Goal: Navigation & Orientation: Find specific page/section

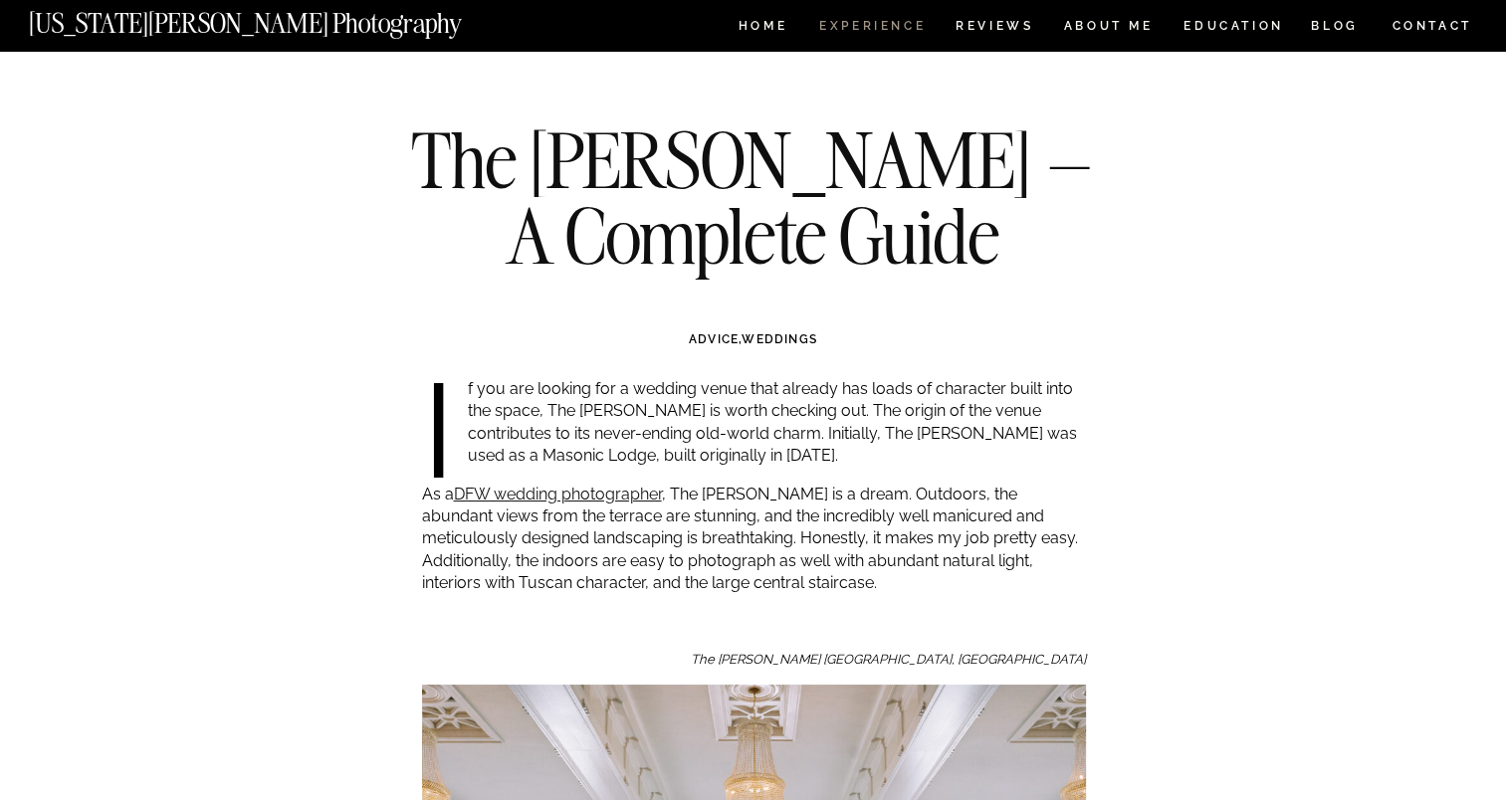
click at [869, 29] on nav "Experience" at bounding box center [871, 28] width 104 height 17
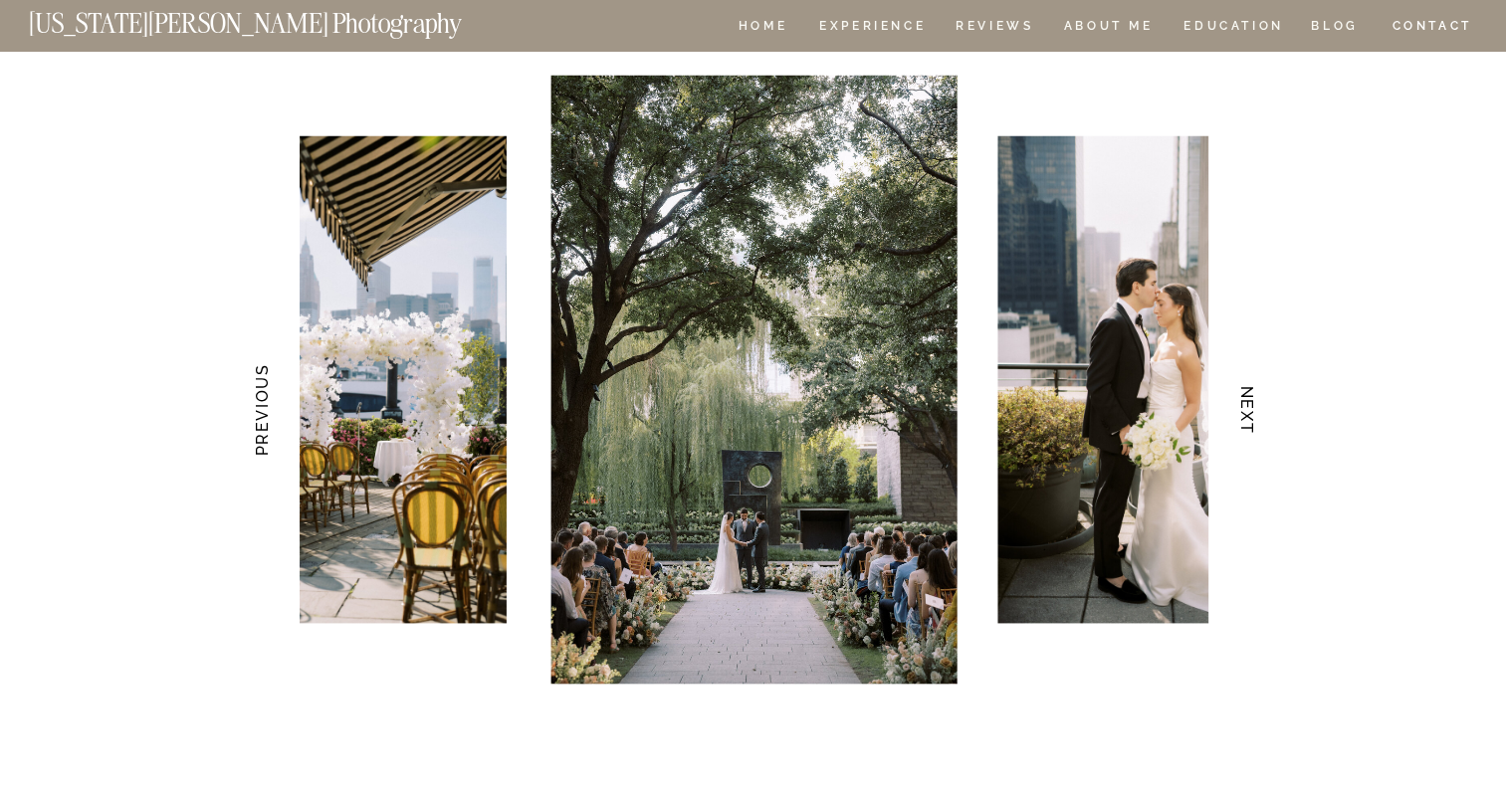
scroll to position [3996, 0]
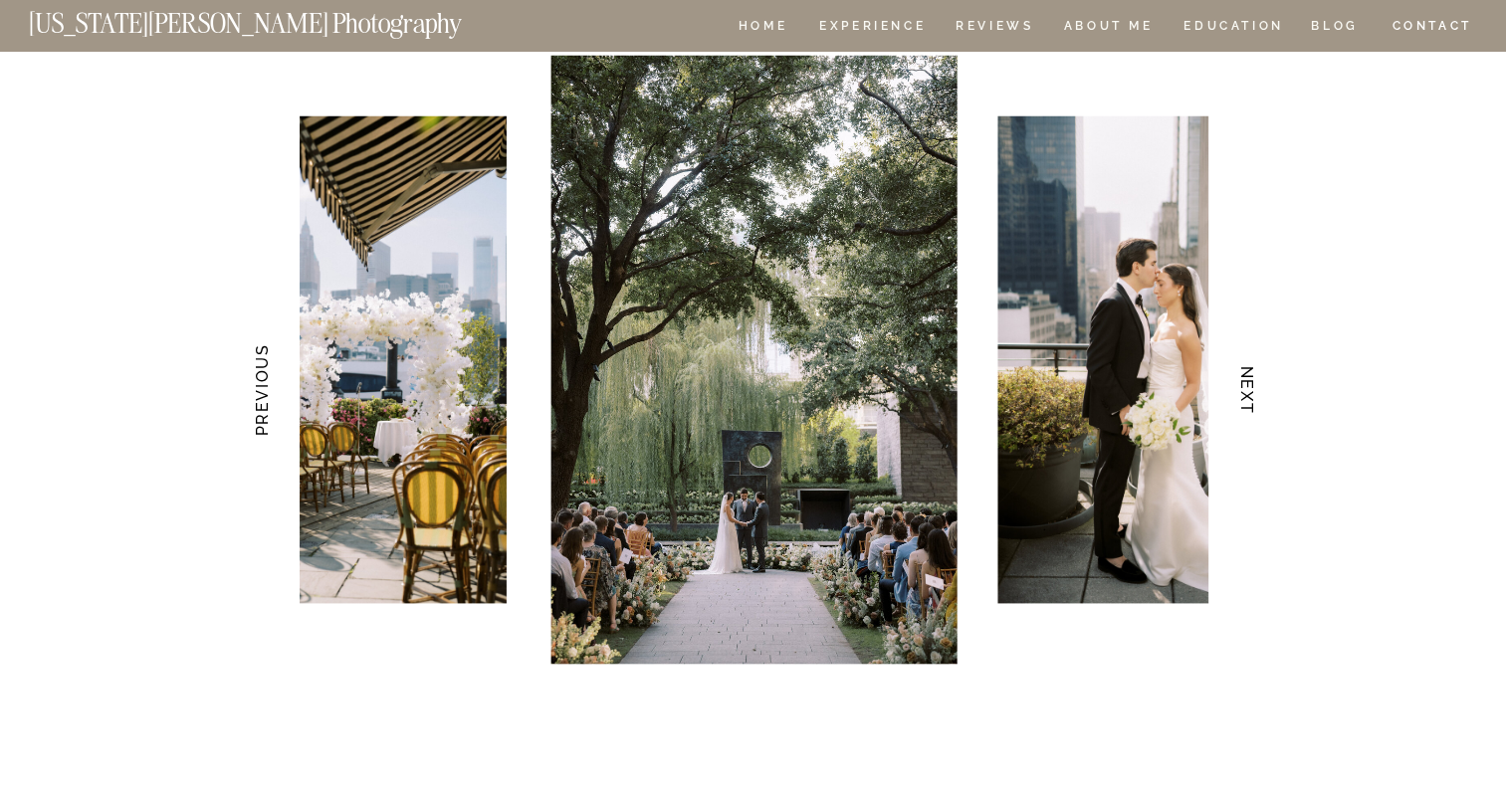
click at [1245, 400] on h3 "NEXT" at bounding box center [1246, 390] width 21 height 125
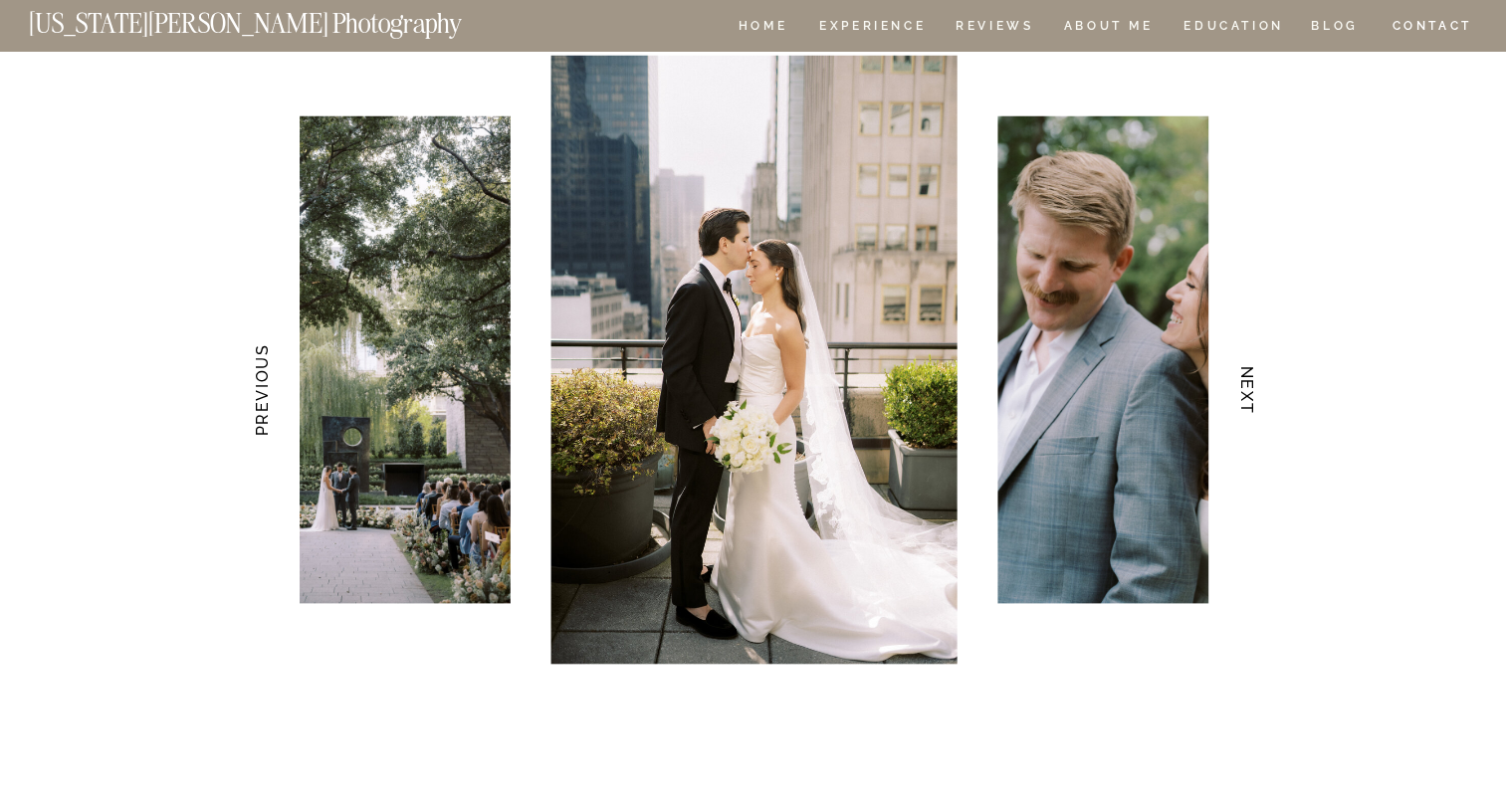
click at [599, 444] on img at bounding box center [753, 360] width 406 height 609
click at [1239, 398] on h3 "NEXT" at bounding box center [1246, 390] width 21 height 125
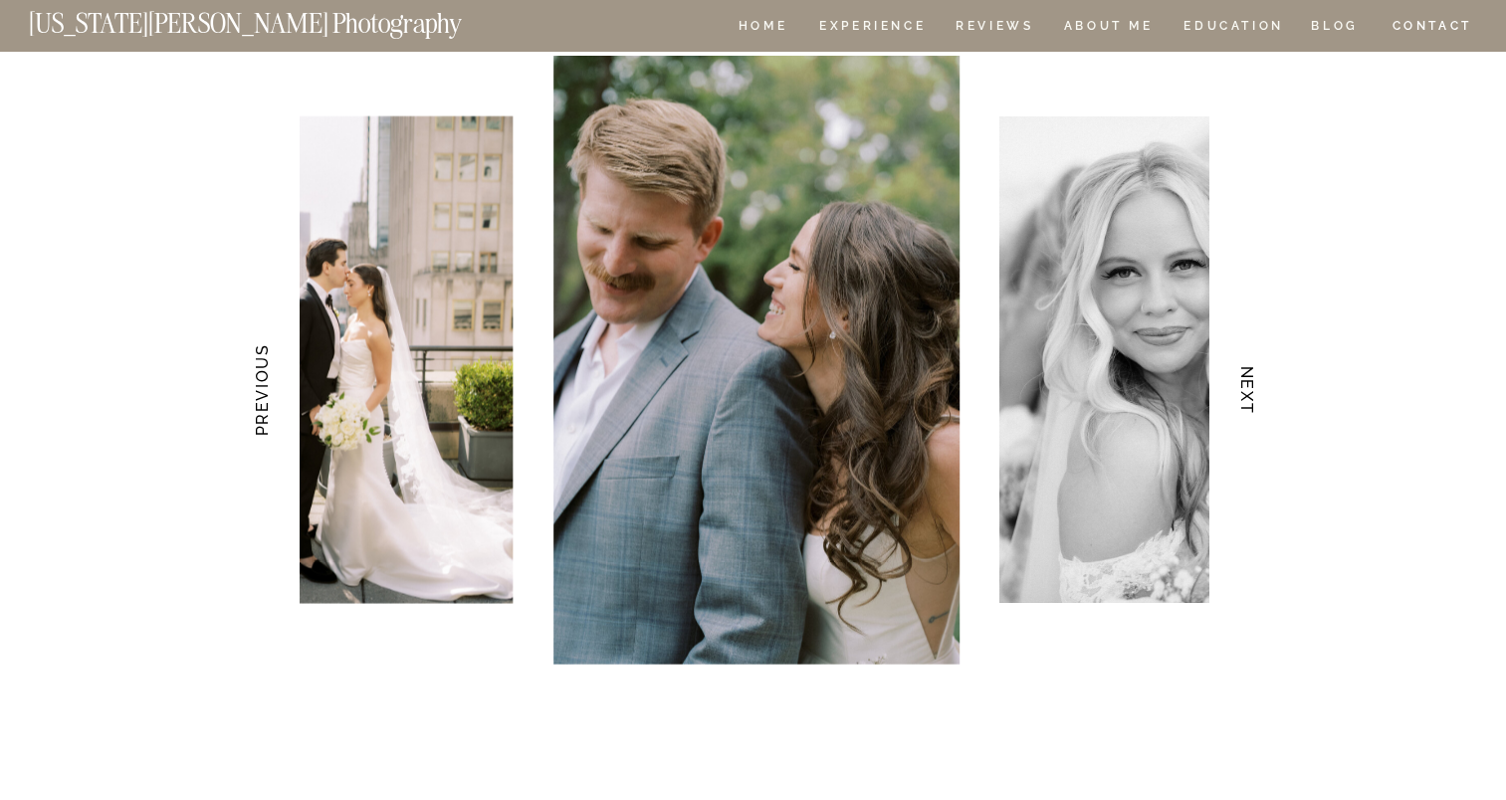
click at [1239, 398] on h3 "NEXT" at bounding box center [1246, 390] width 21 height 125
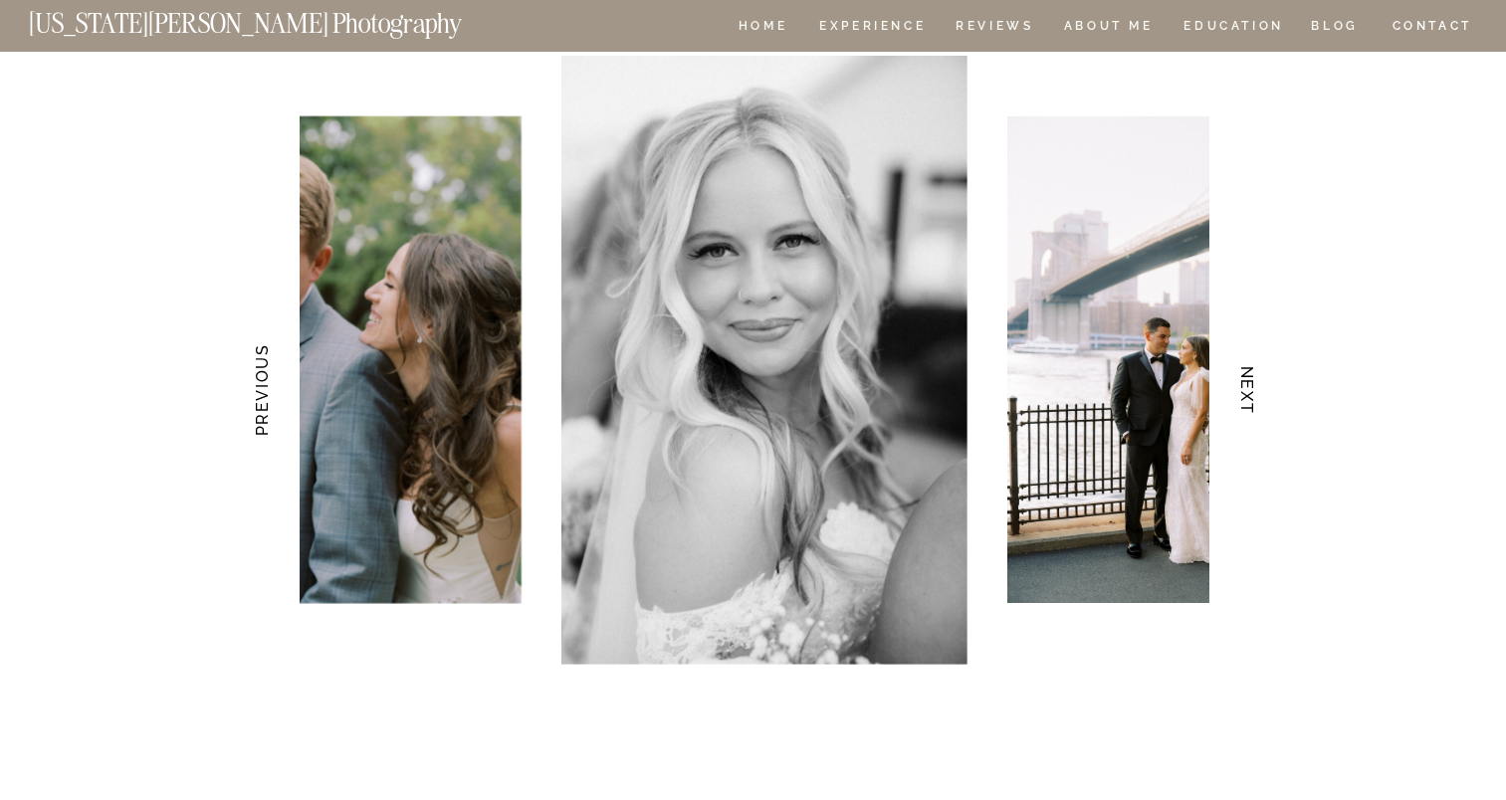
click at [1239, 398] on h3 "NEXT" at bounding box center [1246, 390] width 21 height 125
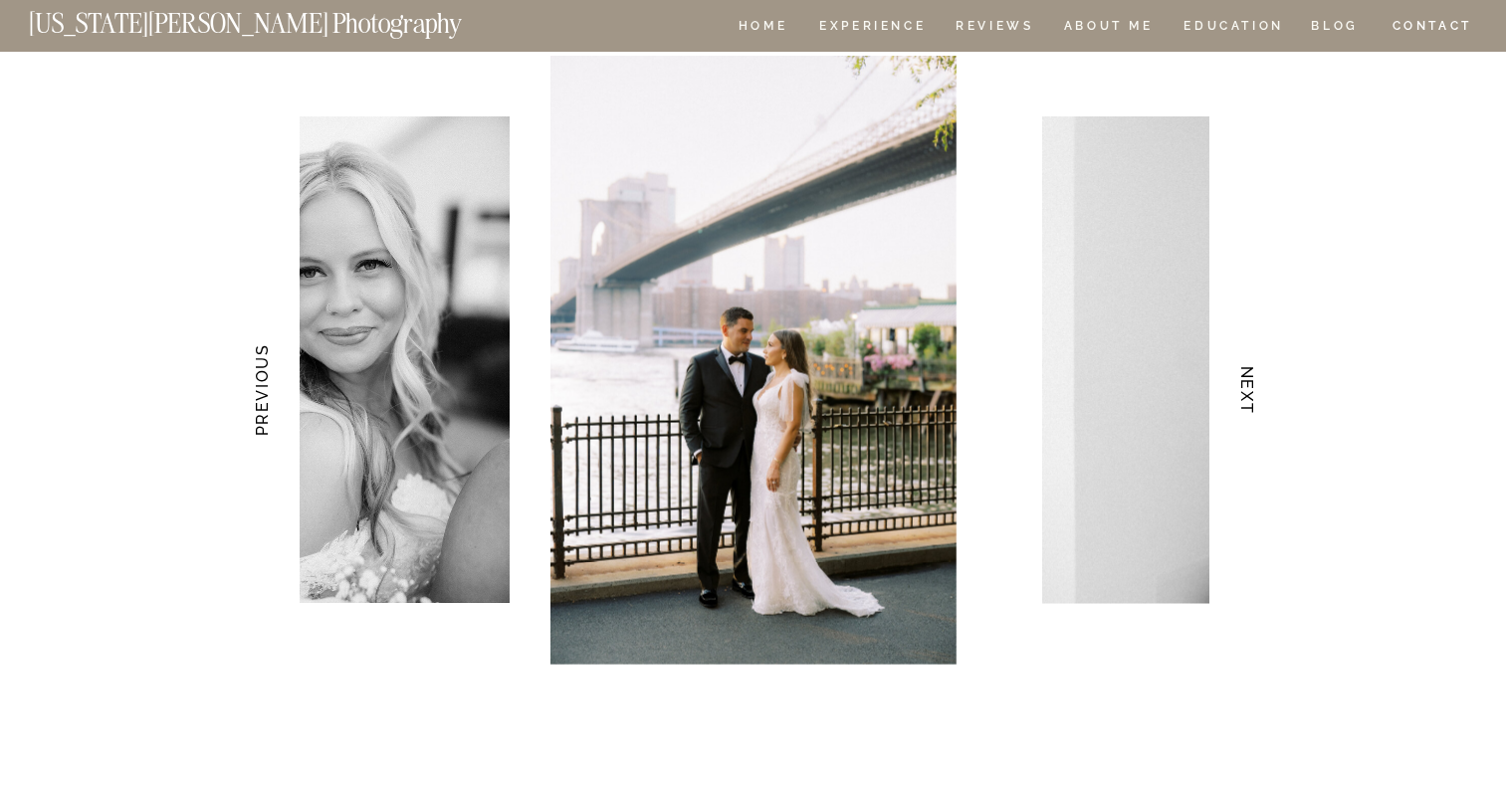
click at [1239, 398] on h3 "NEXT" at bounding box center [1246, 390] width 21 height 125
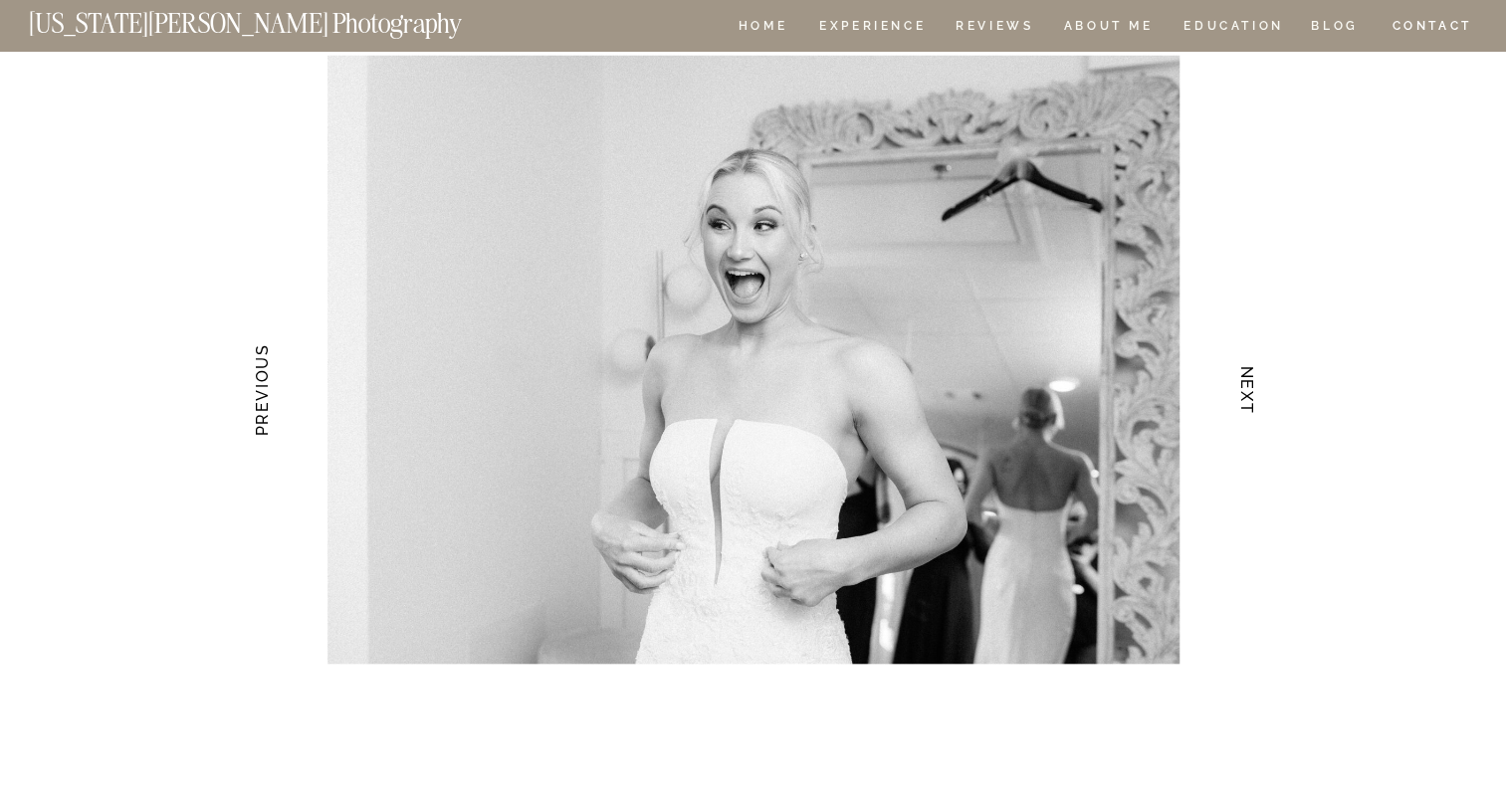
click at [267, 430] on h3 "PREVIOUS" at bounding box center [260, 390] width 21 height 125
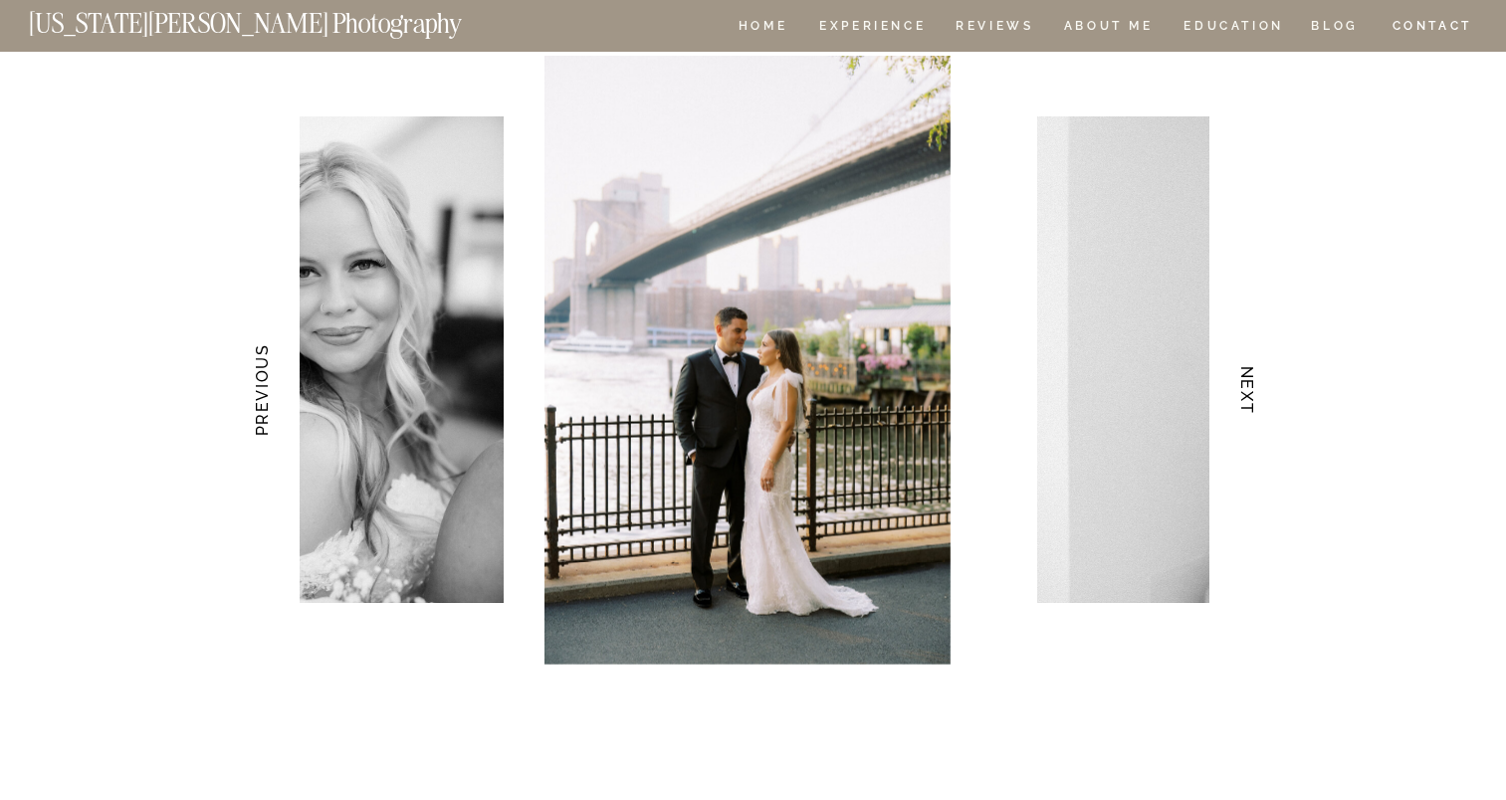
click at [699, 437] on img at bounding box center [747, 360] width 406 height 609
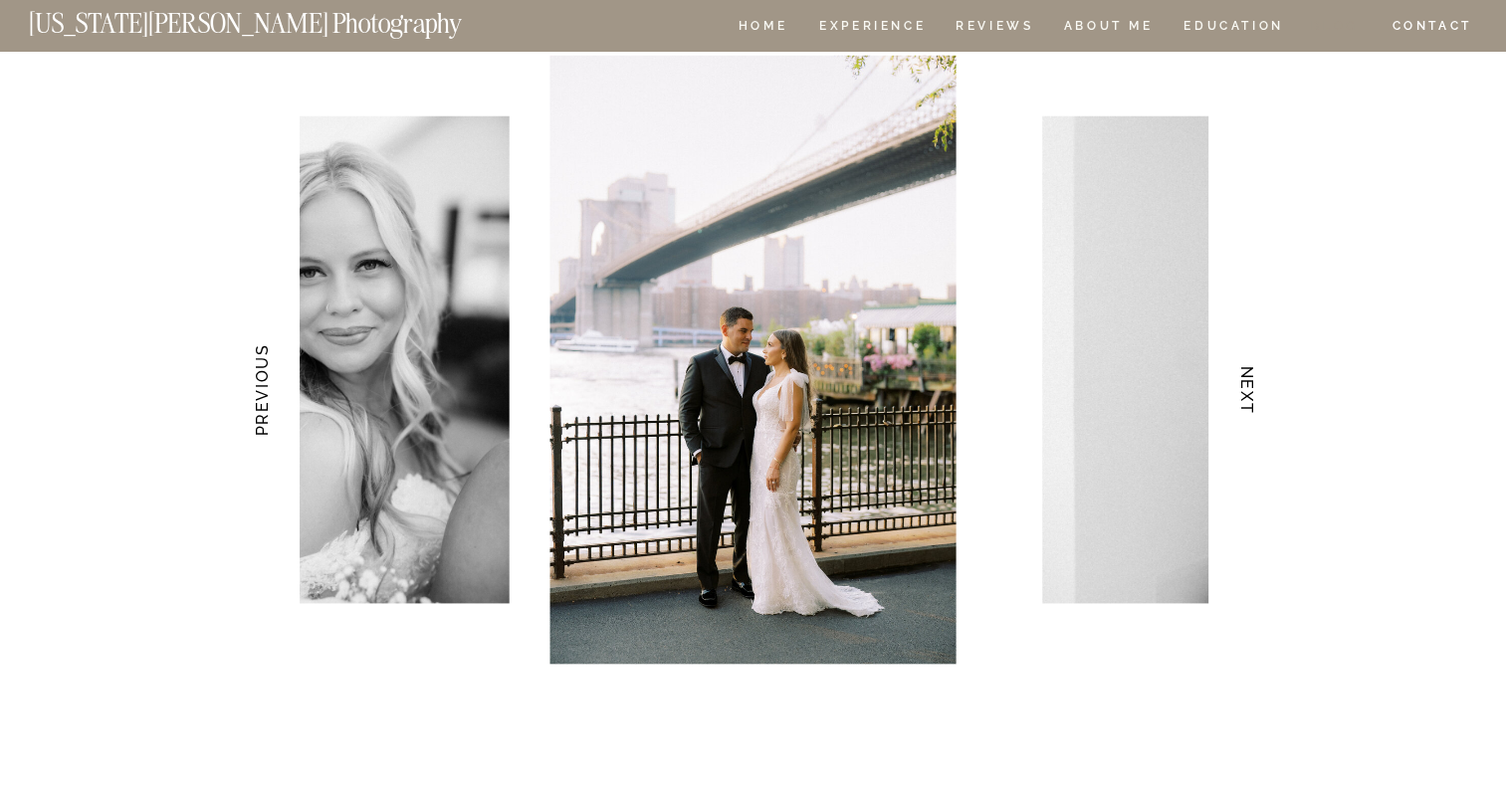
click at [1326, 26] on nav "BLOG" at bounding box center [1335, 28] width 48 height 17
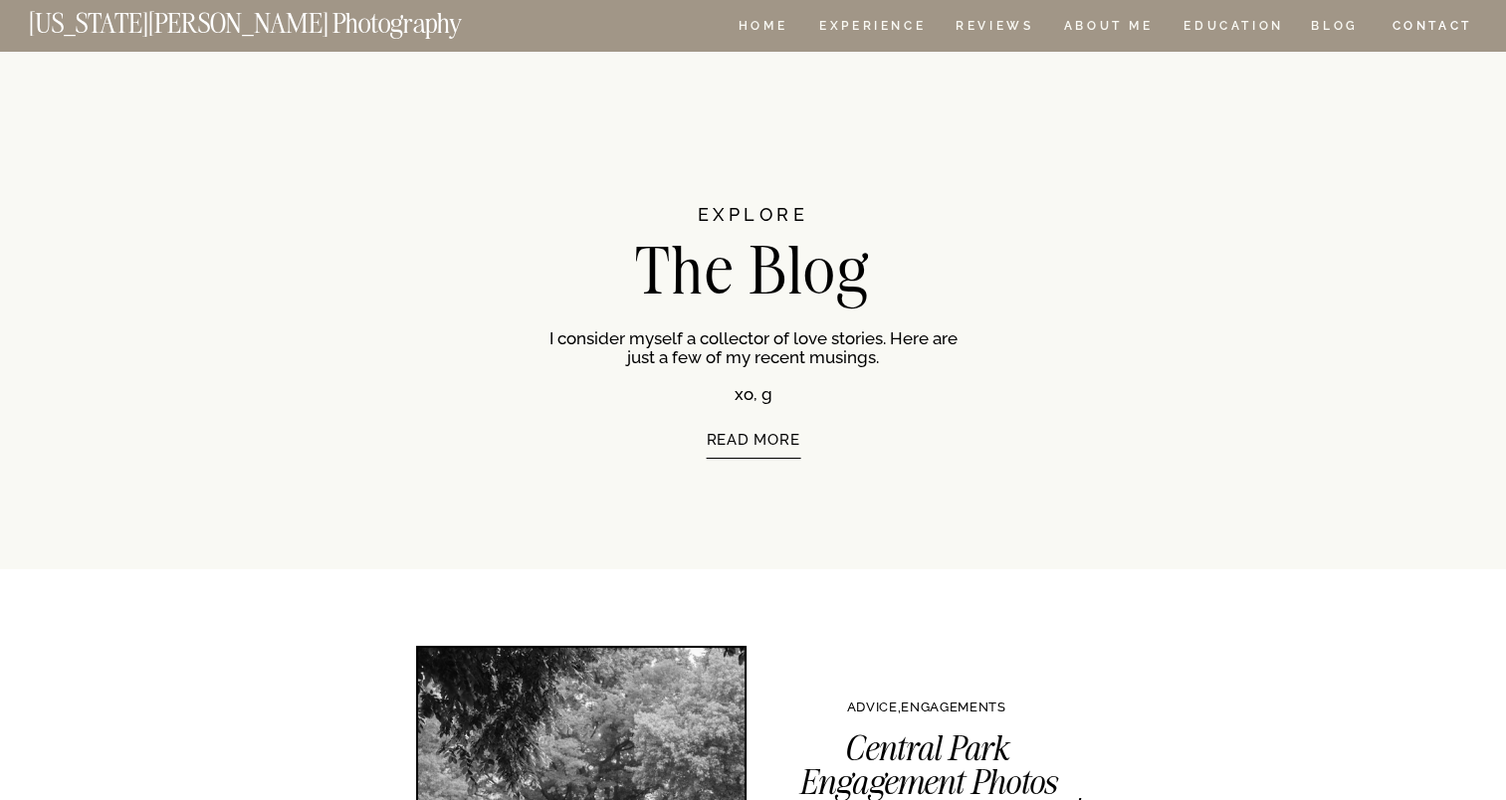
drag, startPoint x: 1504, startPoint y: 75, endPoint x: 1524, endPoint y: 142, distance: 70.5
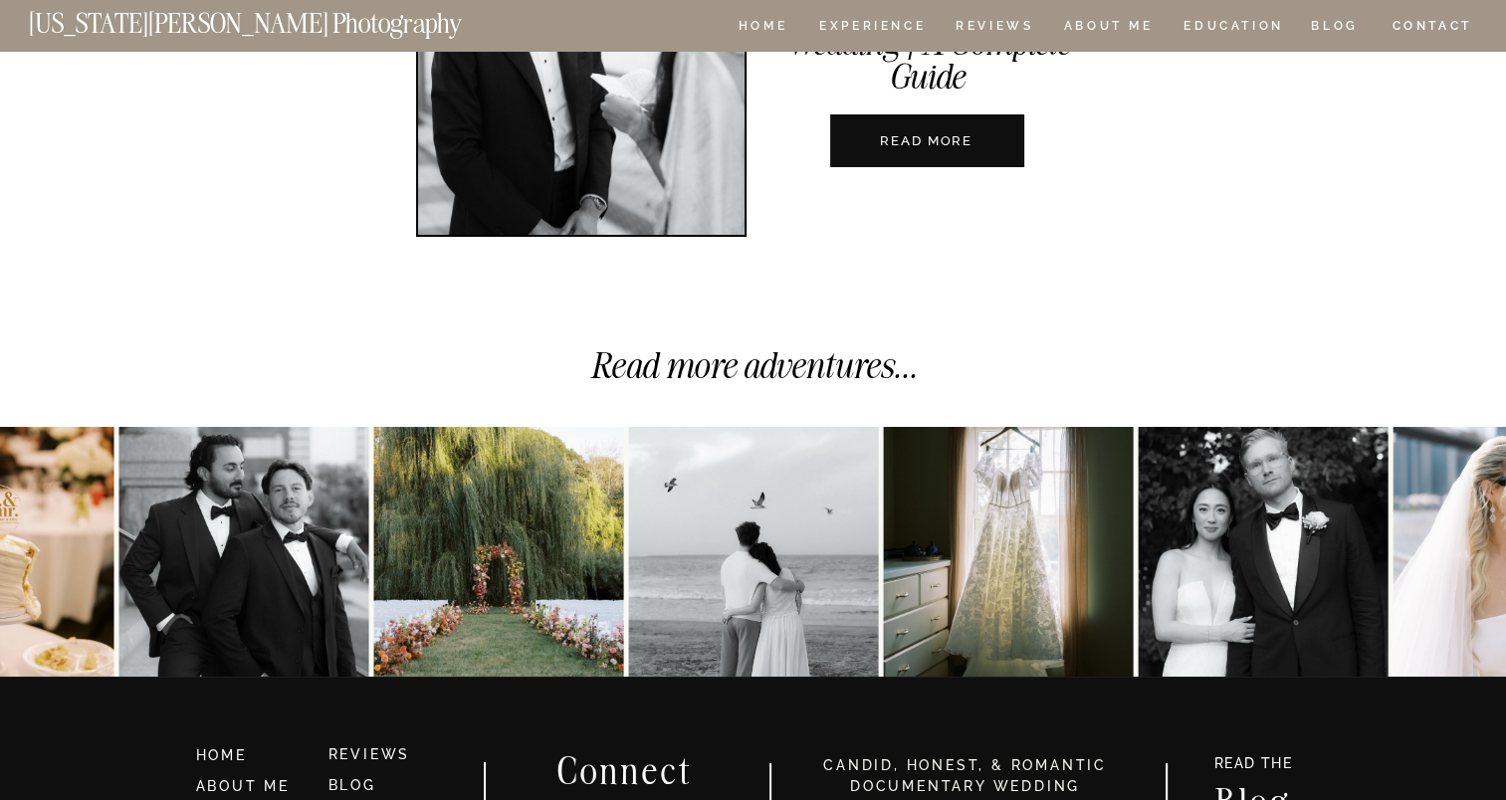
scroll to position [7519, 0]
